Goal: Participate in discussion: Engage in conversation with other users on a specific topic

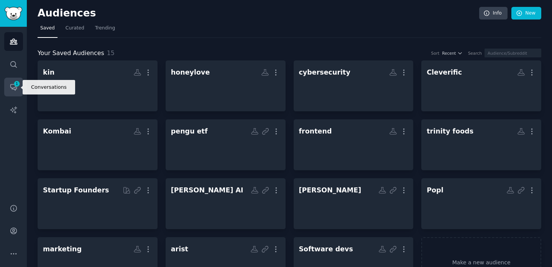
click at [11, 82] on link "Conversations 1" at bounding box center [13, 87] width 19 height 19
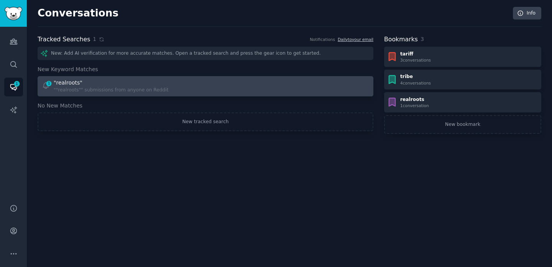
click at [323, 89] on div at bounding box center [290, 86] width 159 height 15
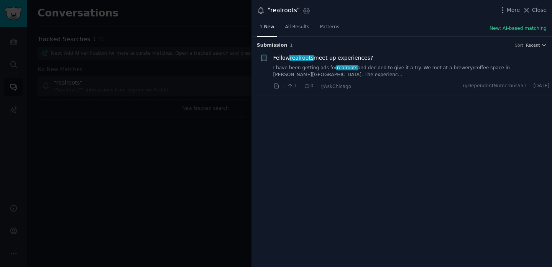
click at [326, 69] on link "I have been getting ads for realroots and decided to give it a try. We met at a…" at bounding box center [411, 71] width 276 height 13
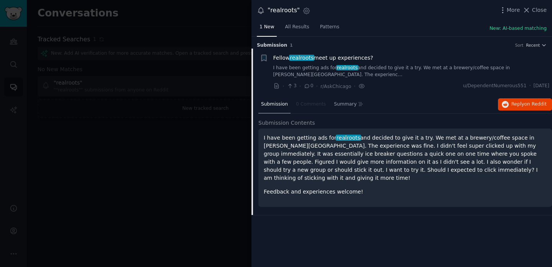
click at [527, 111] on div "Submission 0 Comments Summary Reply on Reddit" at bounding box center [405, 105] width 294 height 18
click at [524, 107] on span "Reply on Reddit" at bounding box center [528, 104] width 35 height 7
click at [218, 100] on div at bounding box center [276, 133] width 552 height 267
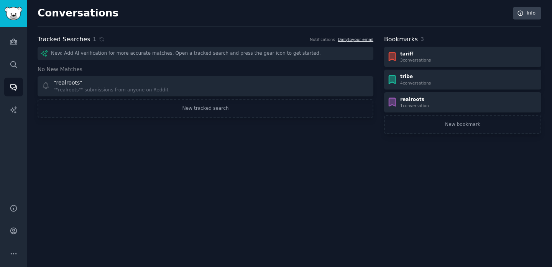
click at [138, 50] on div "New: Add AI verification for more accurate matches. Open a tracked search and p…" at bounding box center [206, 53] width 336 height 13
click at [138, 52] on div "New: Add AI verification for more accurate matches. Open a tracked search and p…" at bounding box center [206, 53] width 336 height 13
click at [19, 61] on link "Search" at bounding box center [13, 64] width 19 height 19
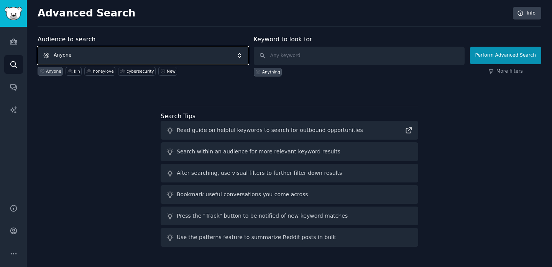
click at [90, 52] on span "Anyone" at bounding box center [143, 56] width 211 height 18
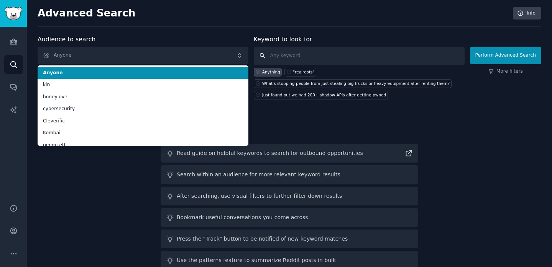
click at [294, 52] on input "text" at bounding box center [359, 56] width 211 height 18
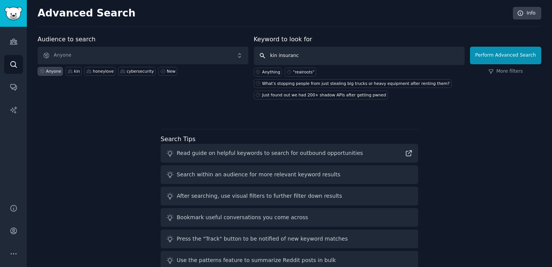
type input "kin insurance"
click button "Perform Advanced Search" at bounding box center [505, 56] width 71 height 18
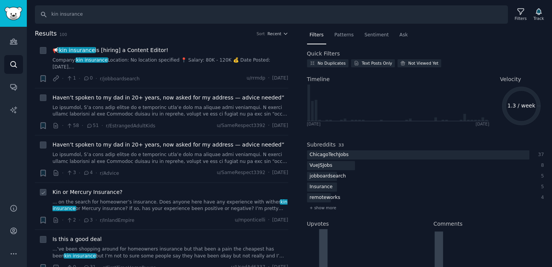
click at [138, 206] on link "... on the search for homeowner’s insurance. Does anyone here have any experien…" at bounding box center [170, 205] width 236 height 13
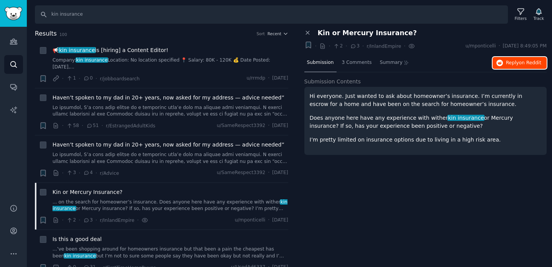
click at [512, 64] on span "Reply on Reddit" at bounding box center [523, 63] width 35 height 7
